Goal: Navigation & Orientation: Find specific page/section

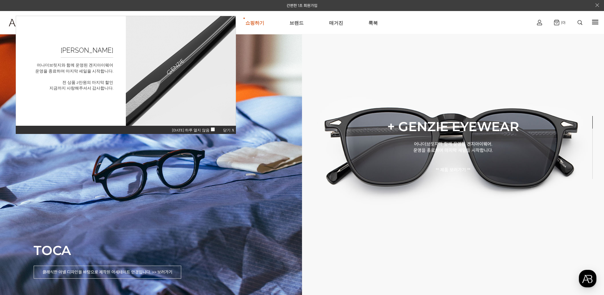
click at [231, 130] on span "닫기 X" at bounding box center [228, 130] width 11 height 4
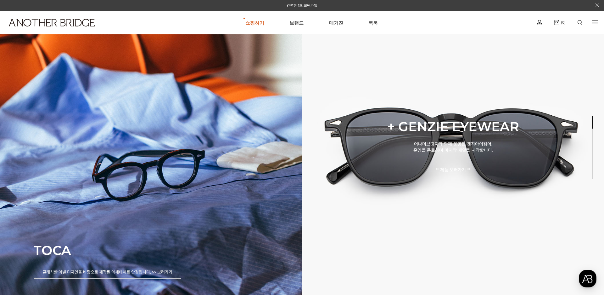
click at [231, 130] on div "TOCA 클래식한 아넬 디자인을 바탕으로 제작된 아세테이트 안경입니다. >> 보러가기" at bounding box center [151, 147] width 302 height 295
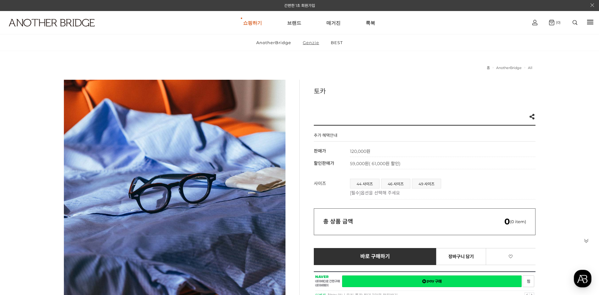
click at [310, 44] on link "Genzie" at bounding box center [311, 42] width 27 height 16
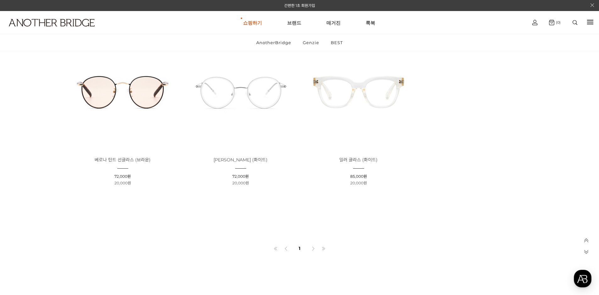
scroll to position [2234, 0]
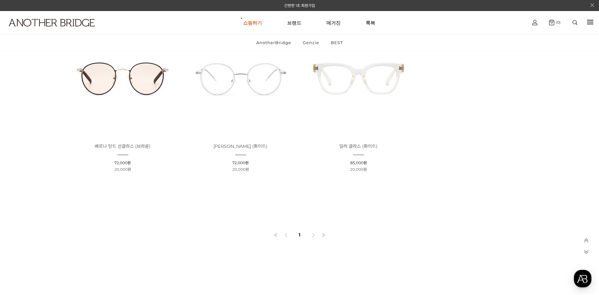
click at [258, 92] on img at bounding box center [241, 78] width 114 height 114
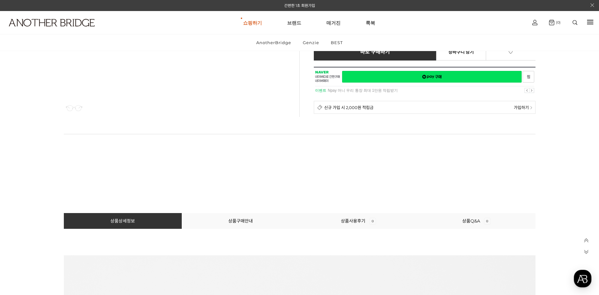
scroll to position [101, 0]
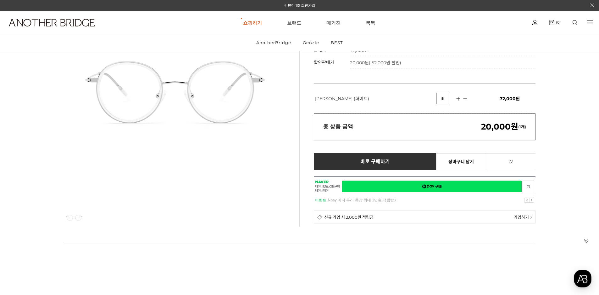
click at [340, 21] on link "매거진" at bounding box center [334, 22] width 14 height 23
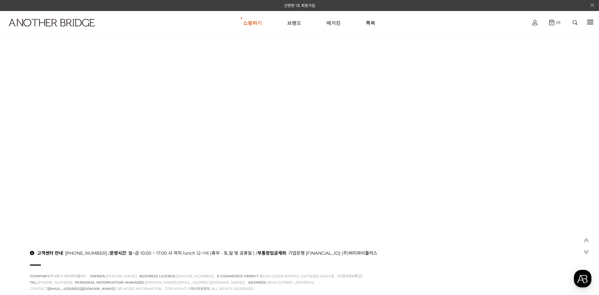
scroll to position [207, 0]
